Goal: Transaction & Acquisition: Purchase product/service

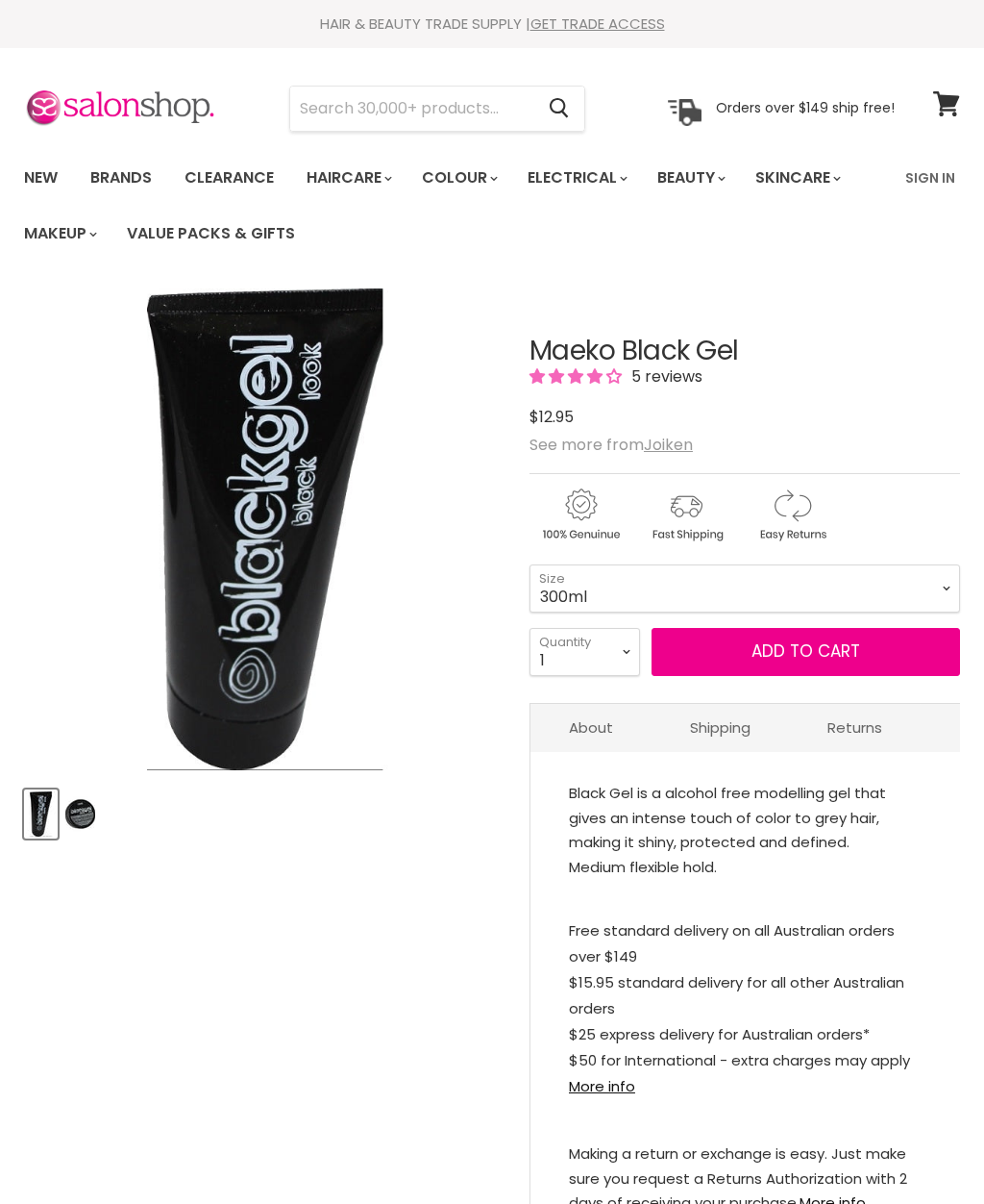
select select "300ml"
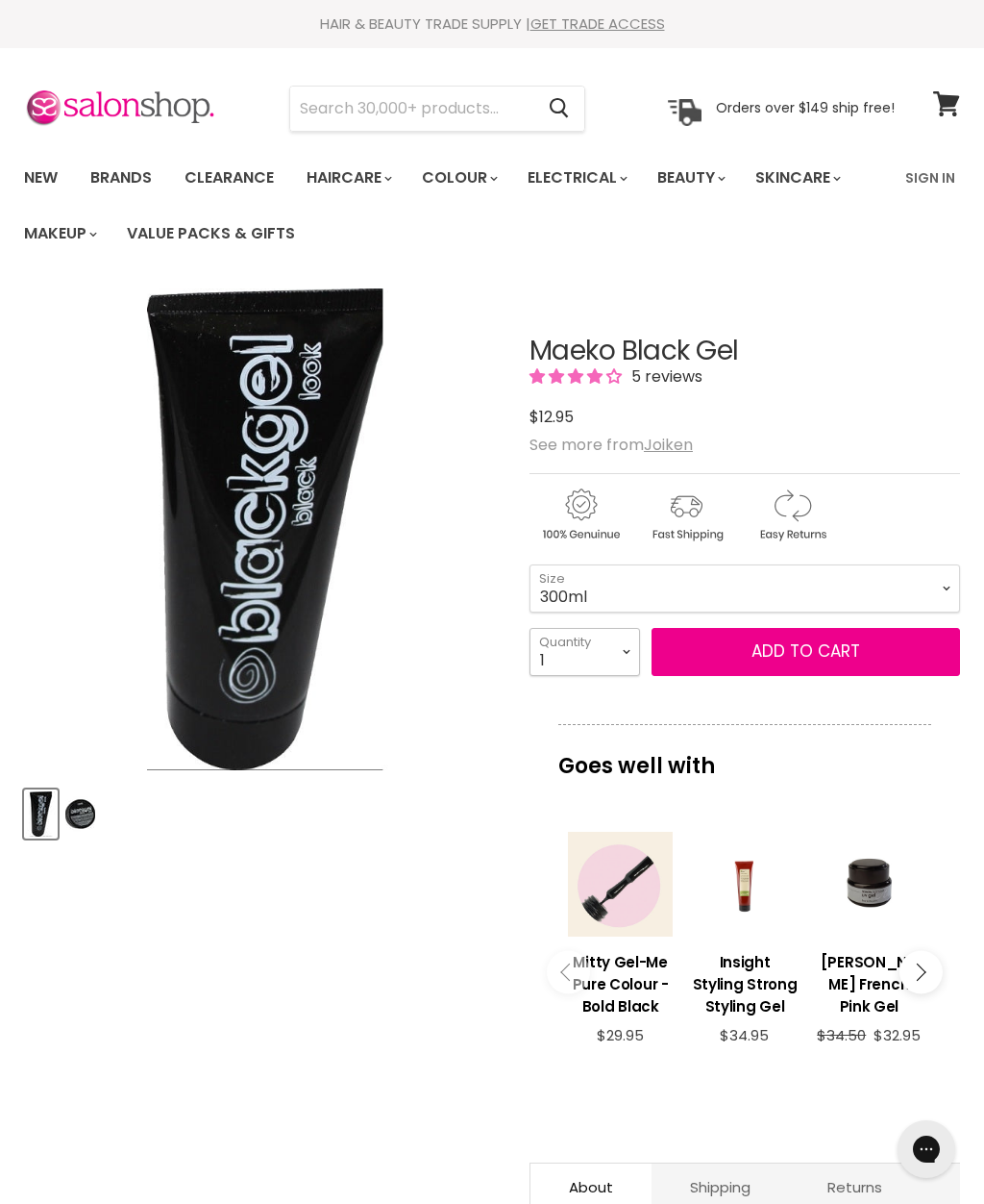
click at [638, 654] on select "1 2 3 4 5 6 7 8 9 10+" at bounding box center [585, 652] width 111 height 48
select select "2"
type input "2"
click at [832, 658] on span "Add to cart" at bounding box center [805, 650] width 109 height 23
click at [814, 658] on span "Add to cart" at bounding box center [805, 650] width 109 height 23
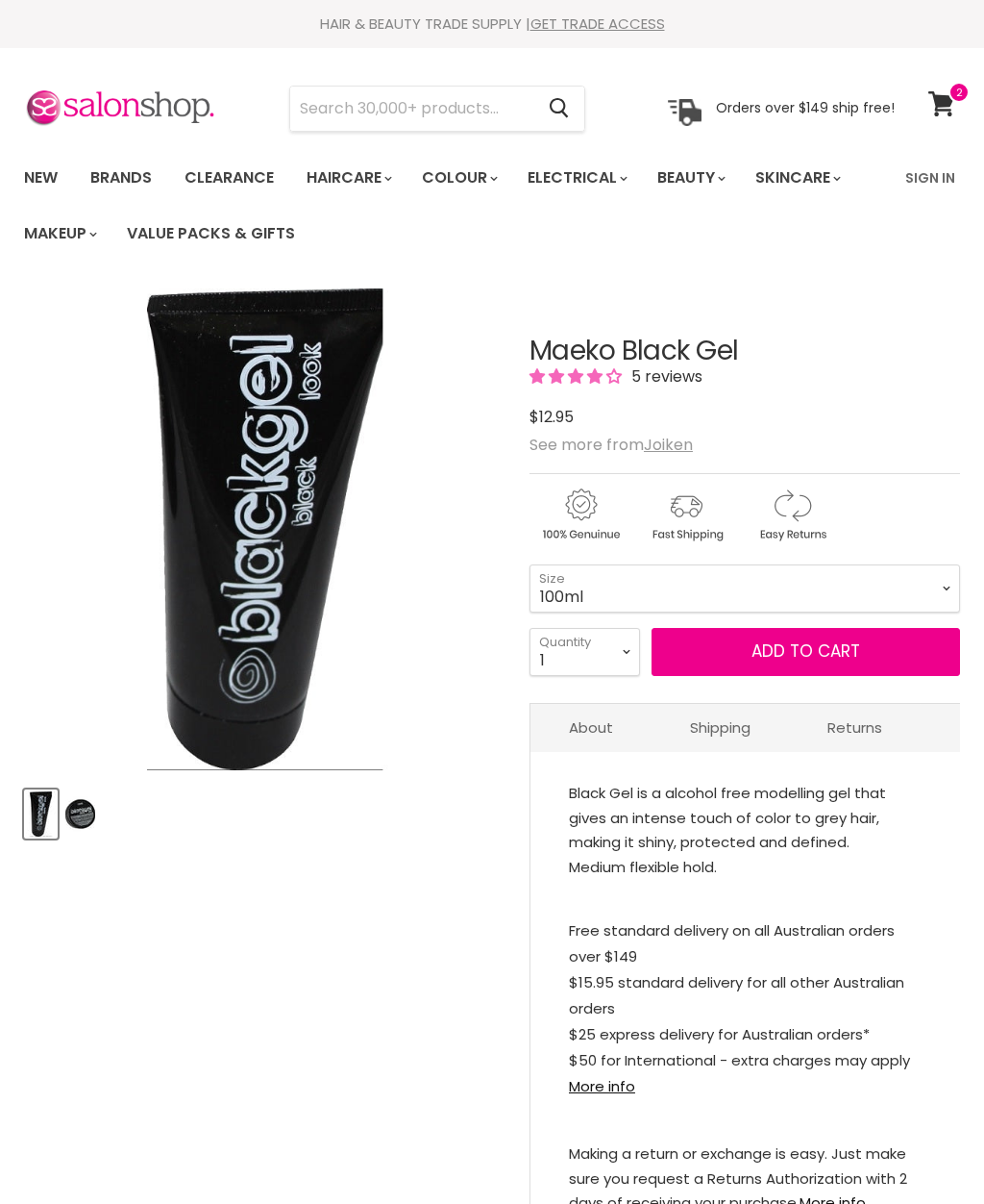
select select "2"
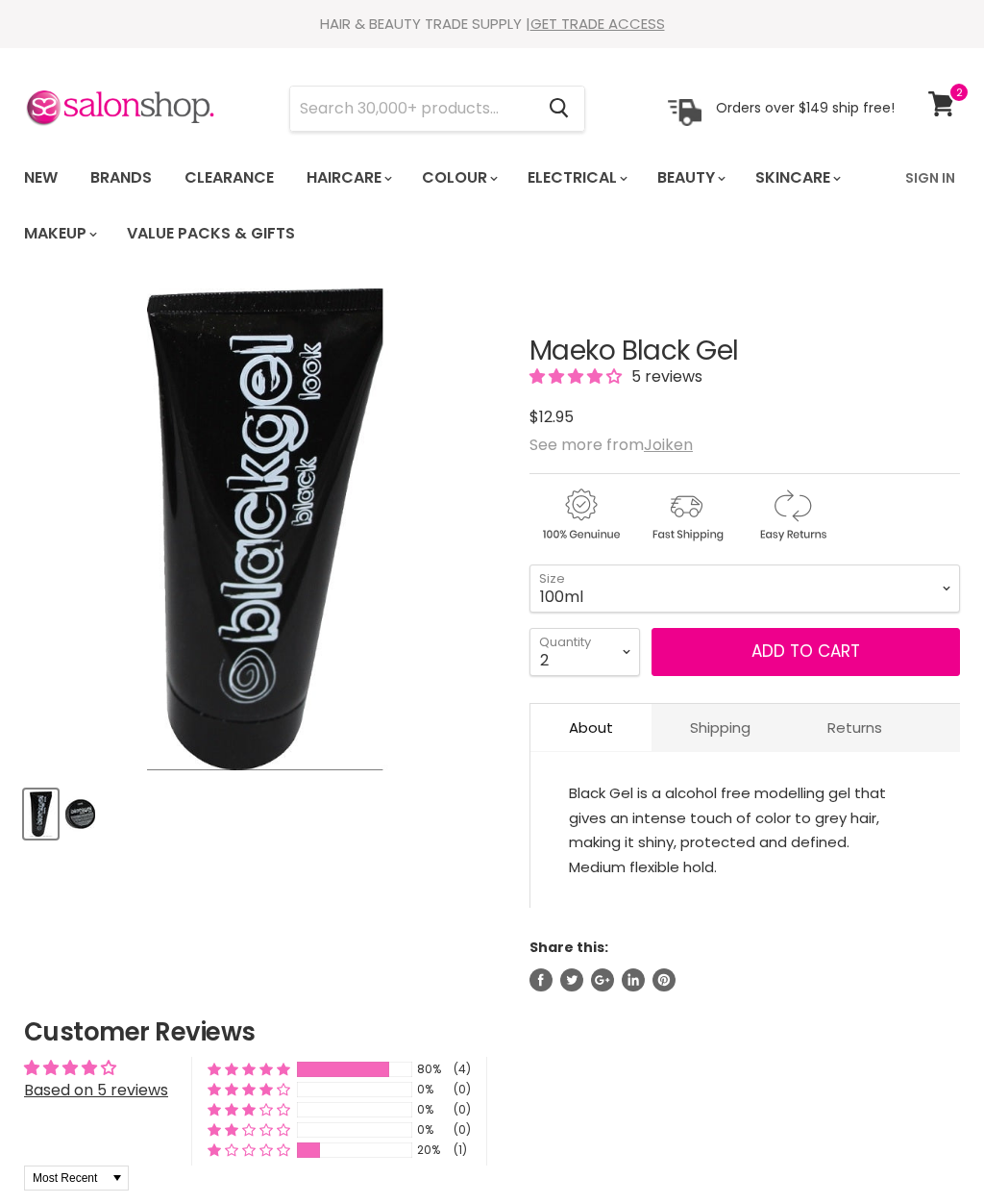
click at [827, 648] on span "Add to cart" at bounding box center [805, 650] width 109 height 23
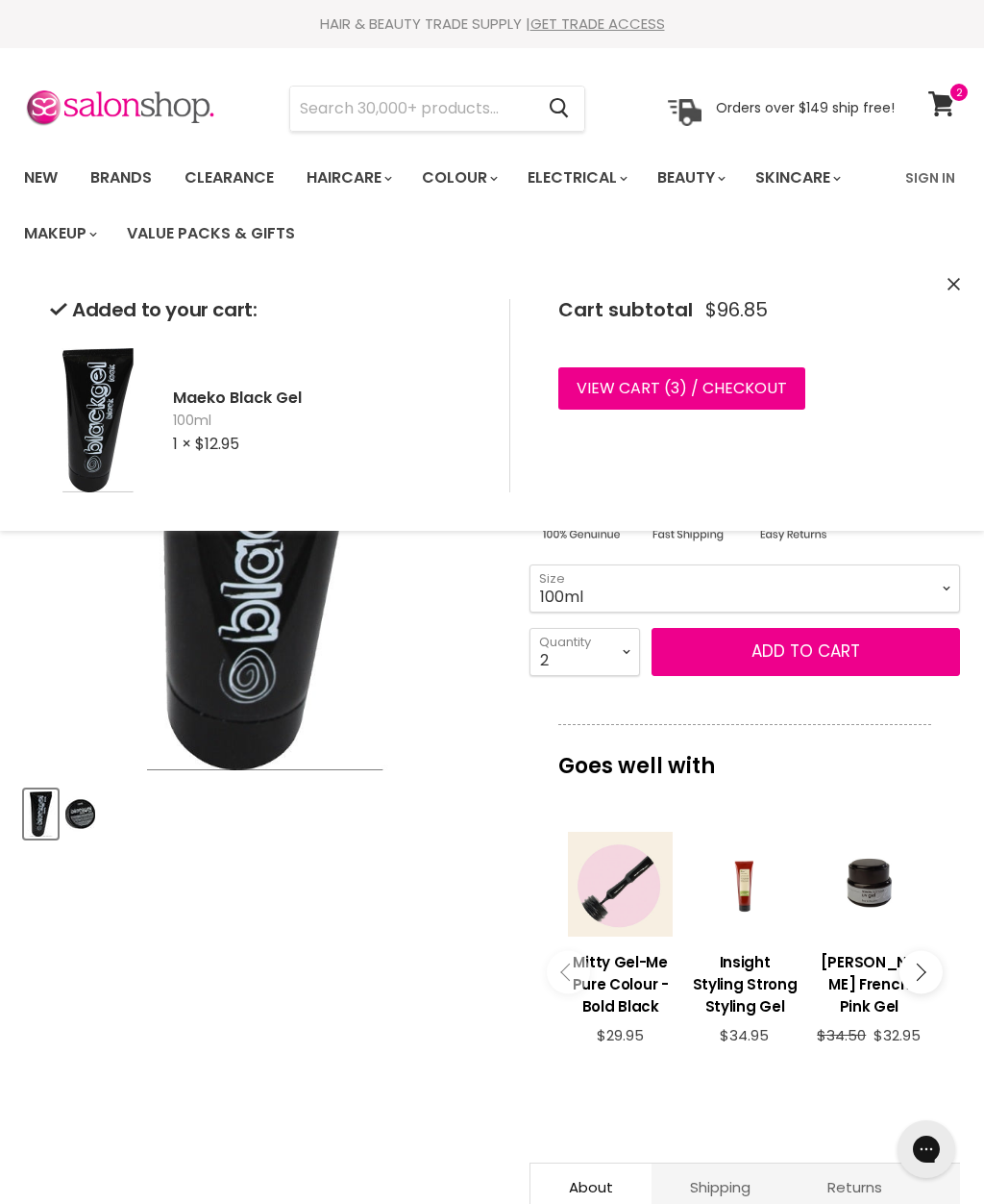
click at [759, 391] on link "View cart ( 3 ) / Checkout" at bounding box center [683, 388] width 247 height 42
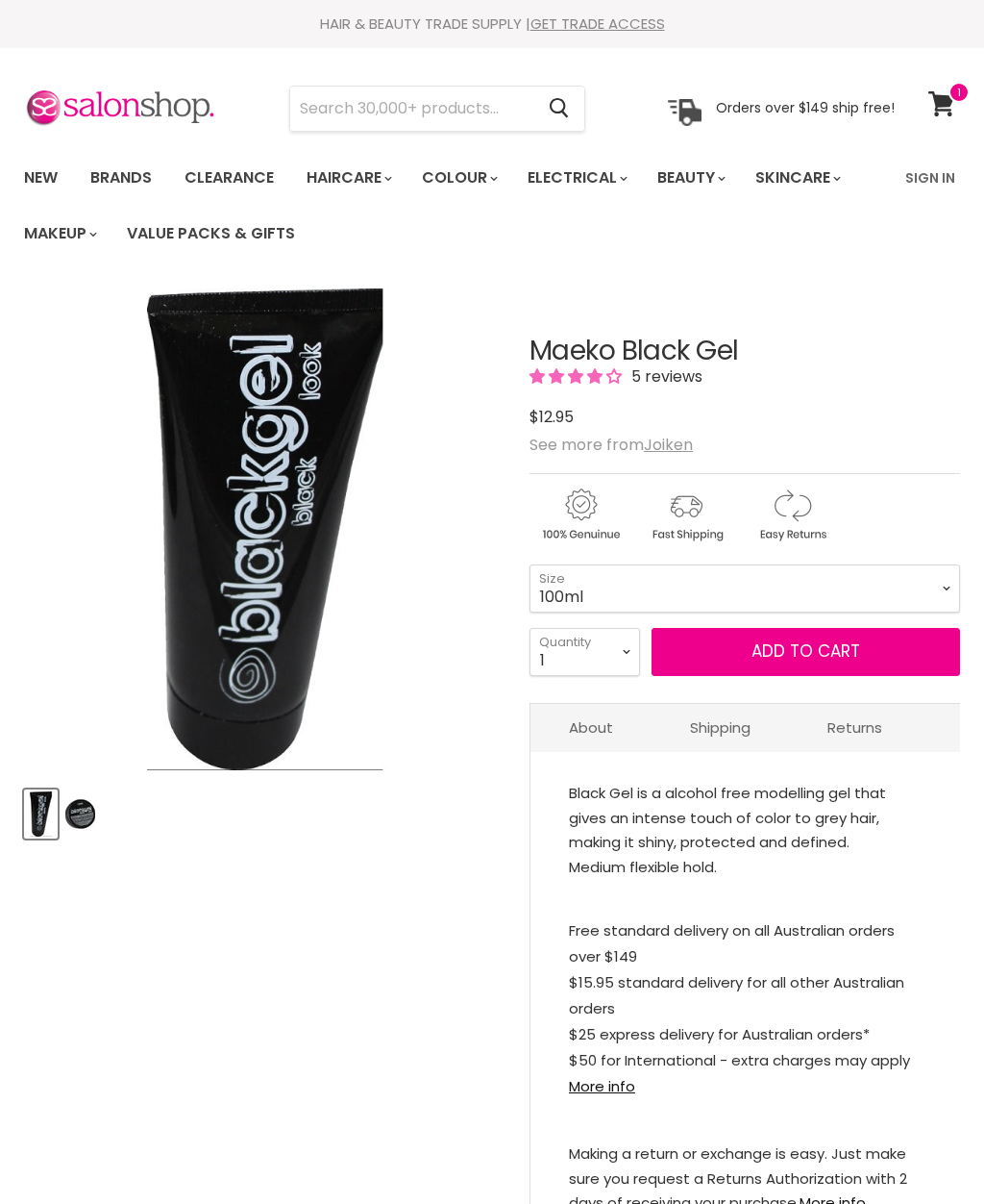
select select "2"
type input "2"
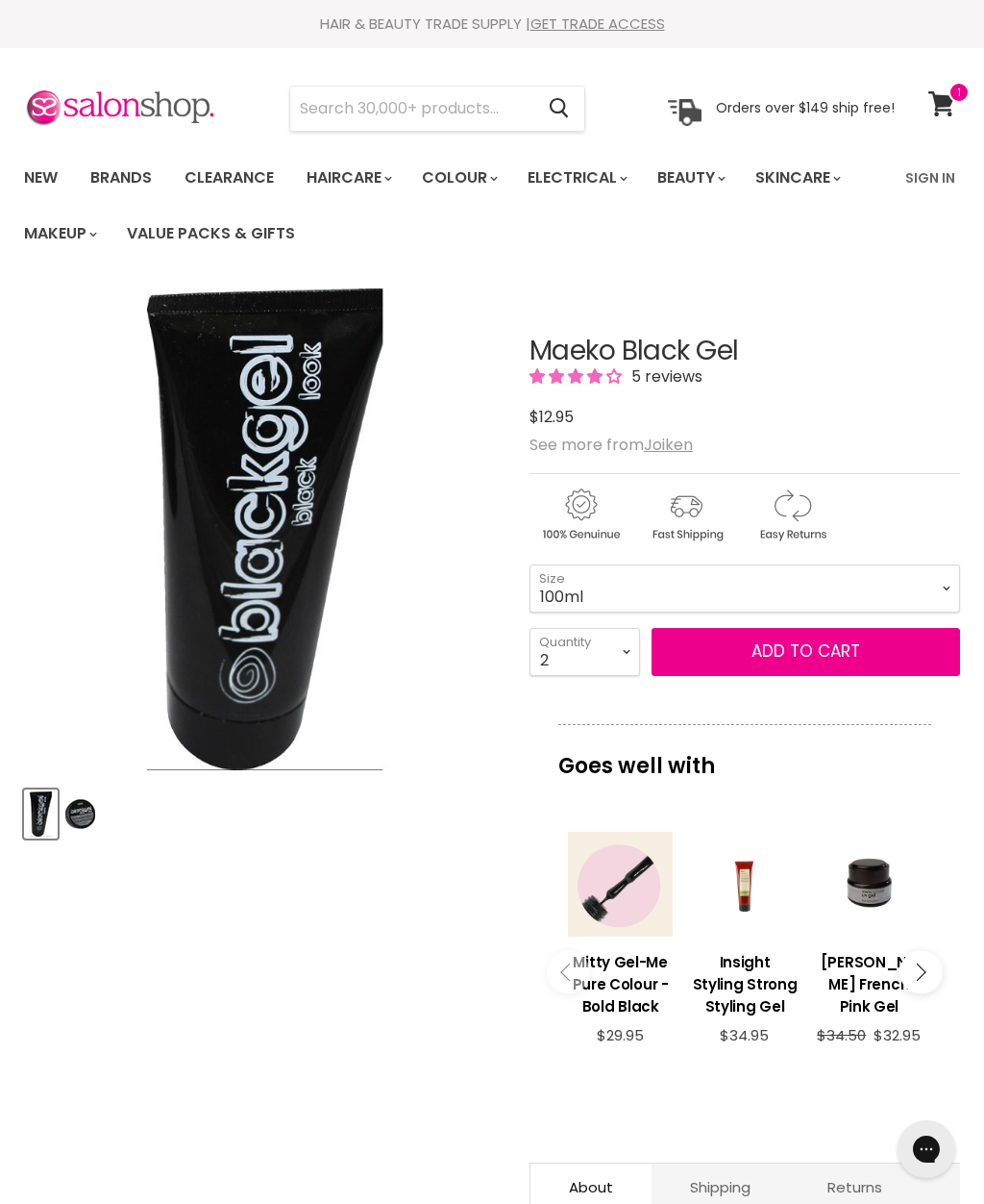
click at [951, 103] on icon at bounding box center [941, 103] width 26 height 25
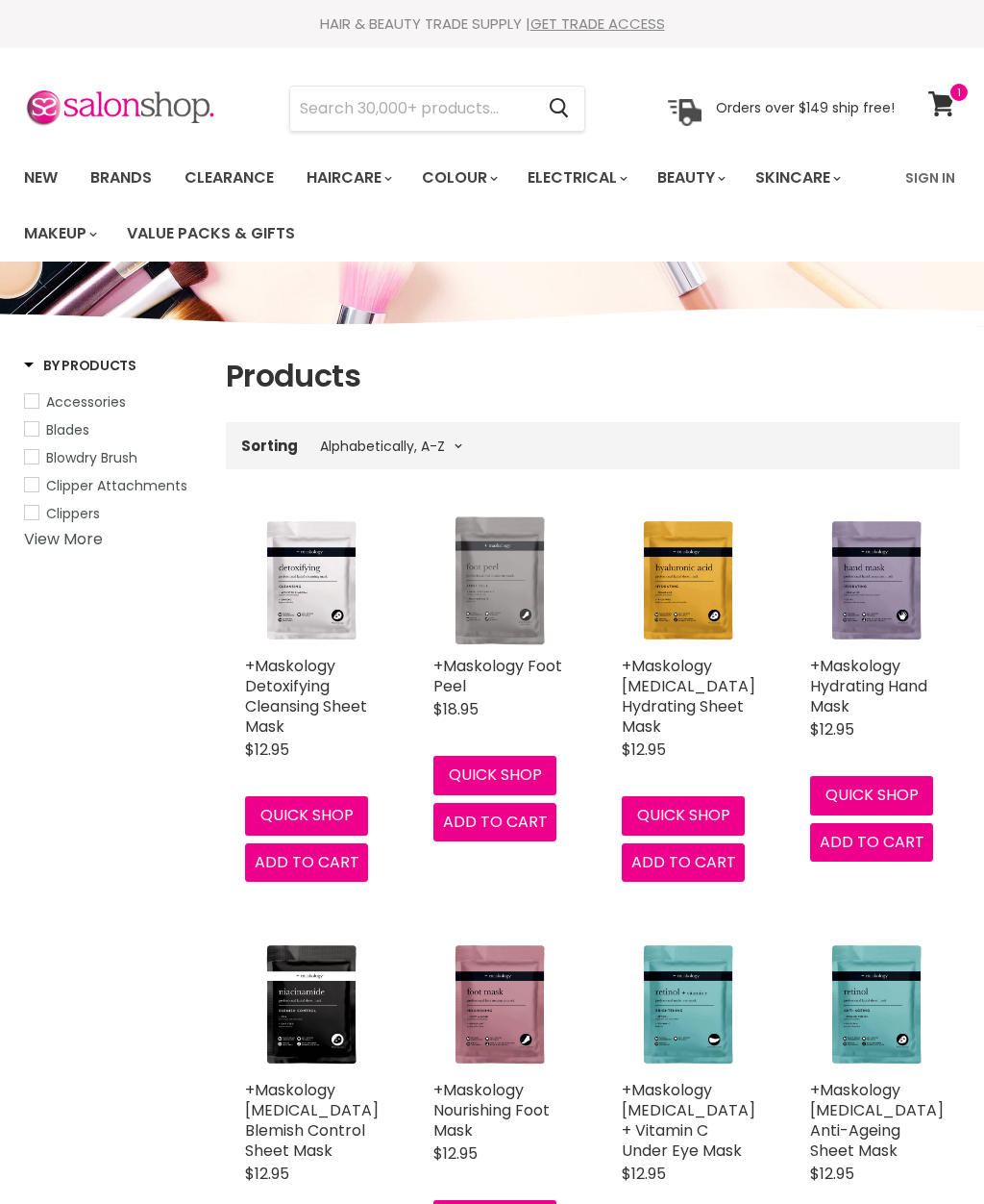
select select "title-ascending"
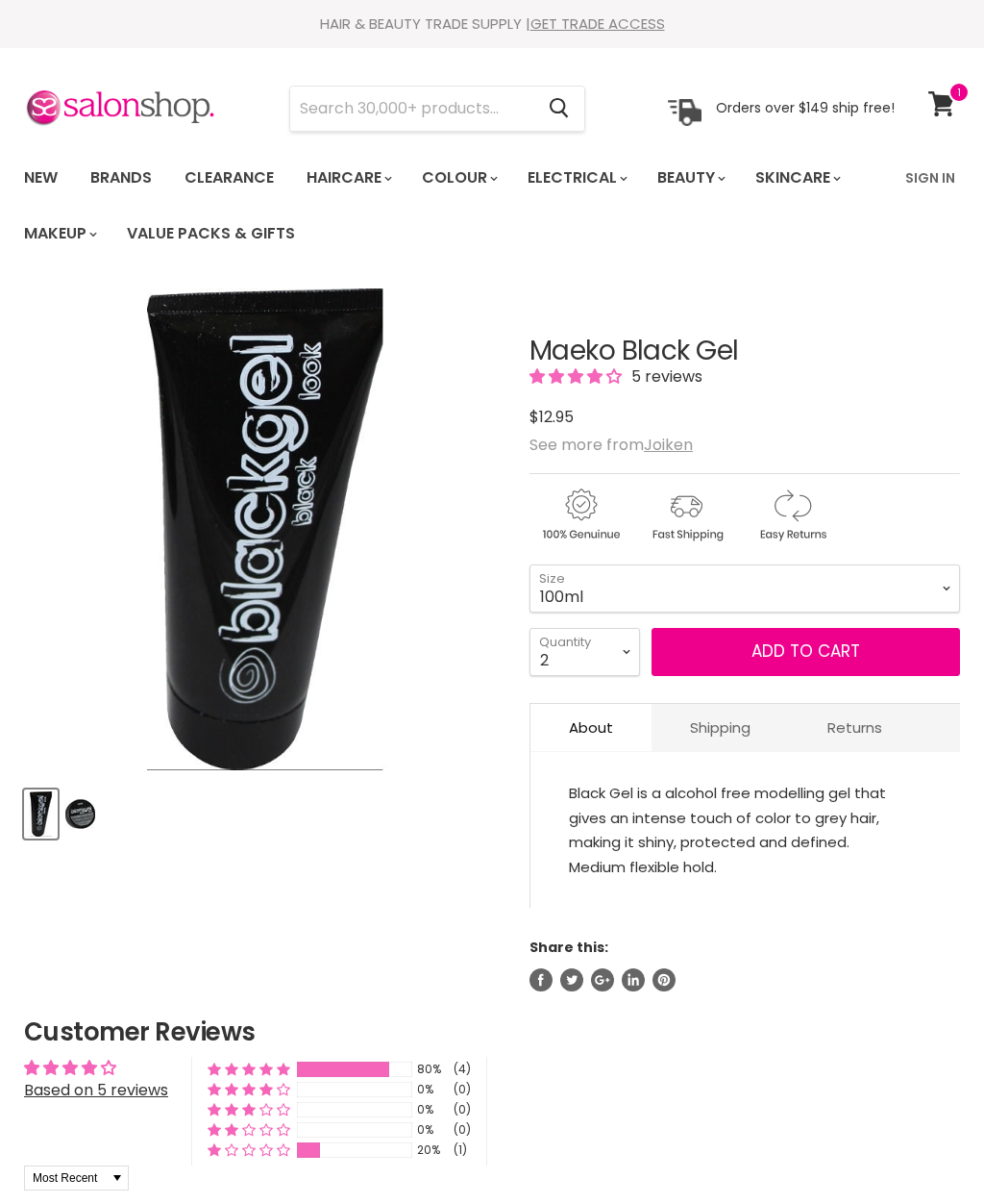
select select "2"
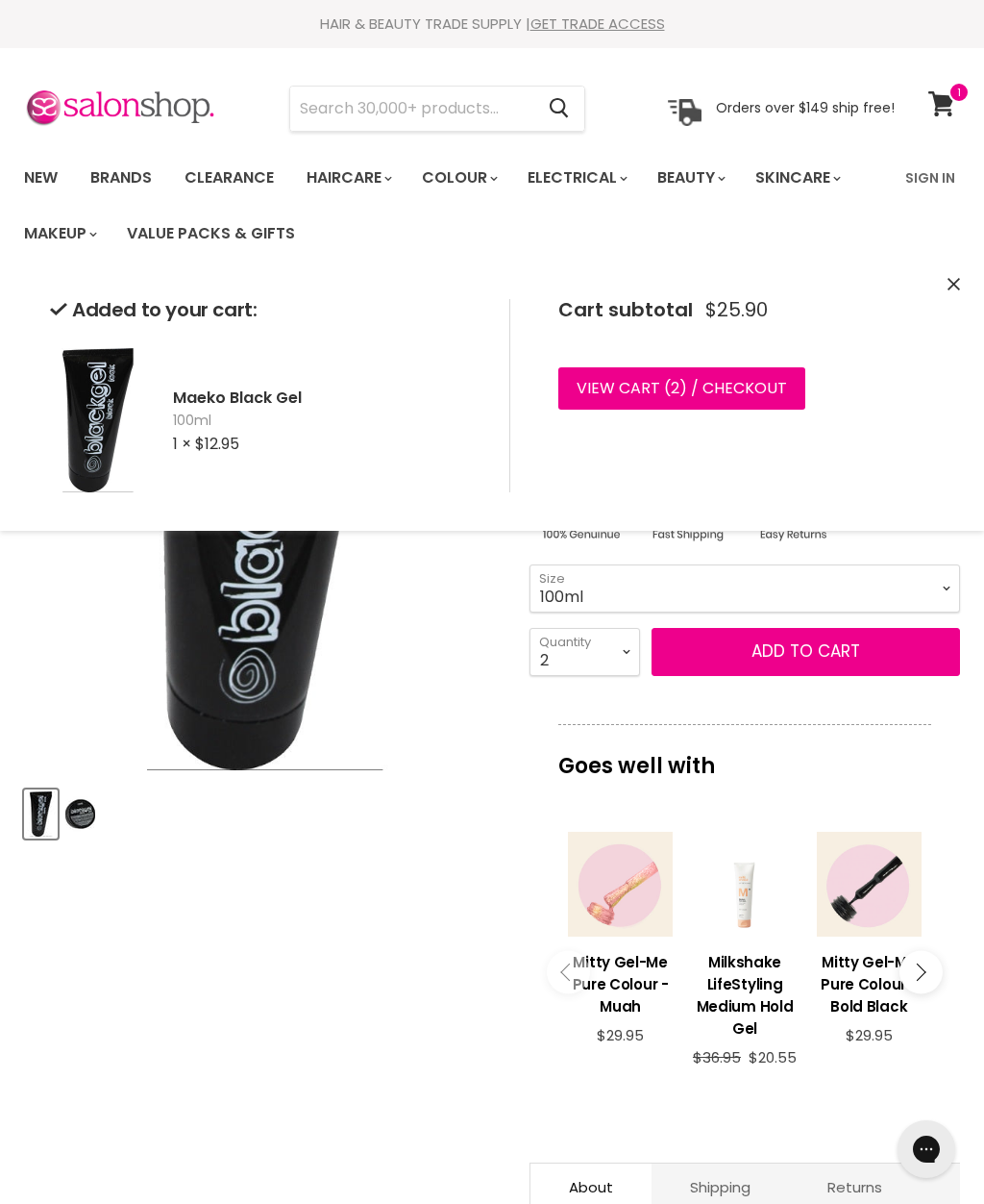
click at [704, 378] on link "View cart ( 2 ) / Checkout" at bounding box center [683, 388] width 247 height 42
